Goal: Task Accomplishment & Management: Manage account settings

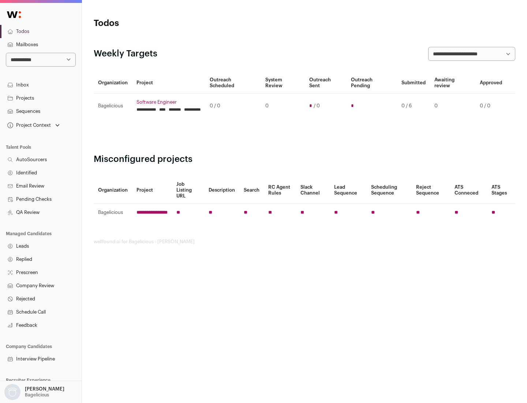
click at [41, 98] on link "Projects" at bounding box center [41, 98] width 82 height 13
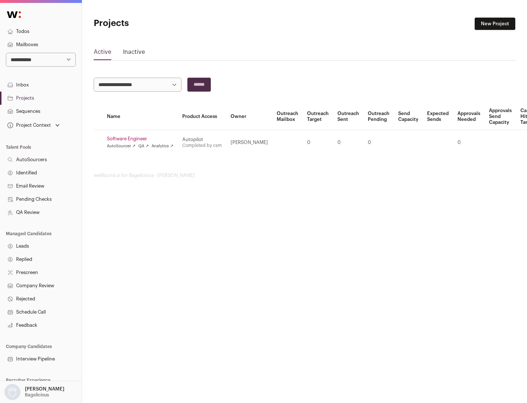
click at [142, 139] on link "Software Engineer" at bounding box center [140, 139] width 67 height 6
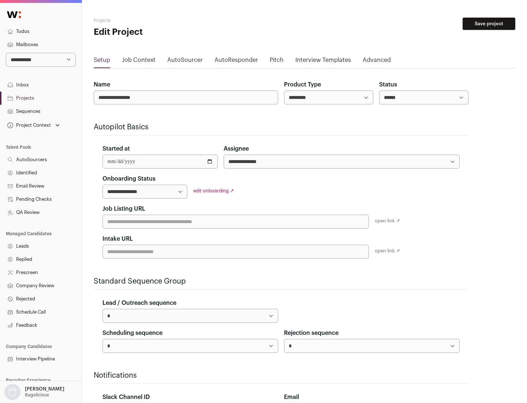
click at [489, 24] on button "Save project" at bounding box center [489, 24] width 53 height 12
